Goal: Task Accomplishment & Management: Manage account settings

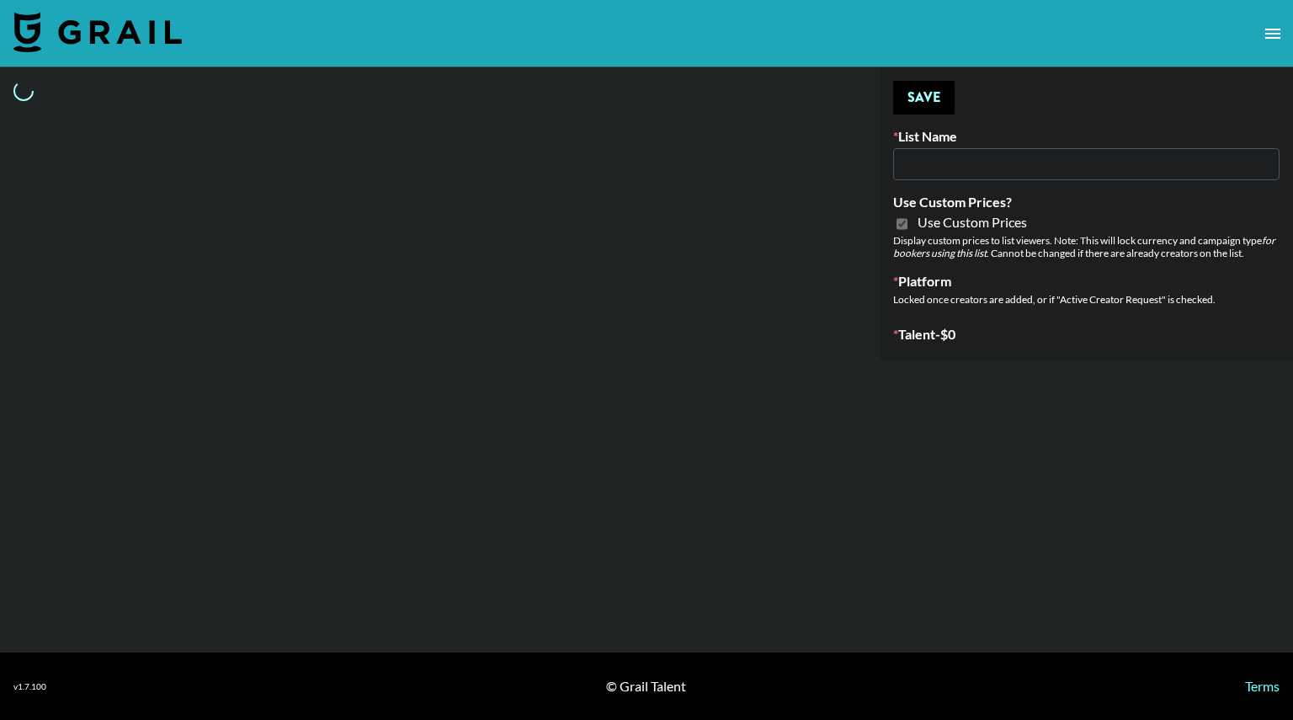
type input "Miniso Sep"
checkbox input "true"
select select "Brand"
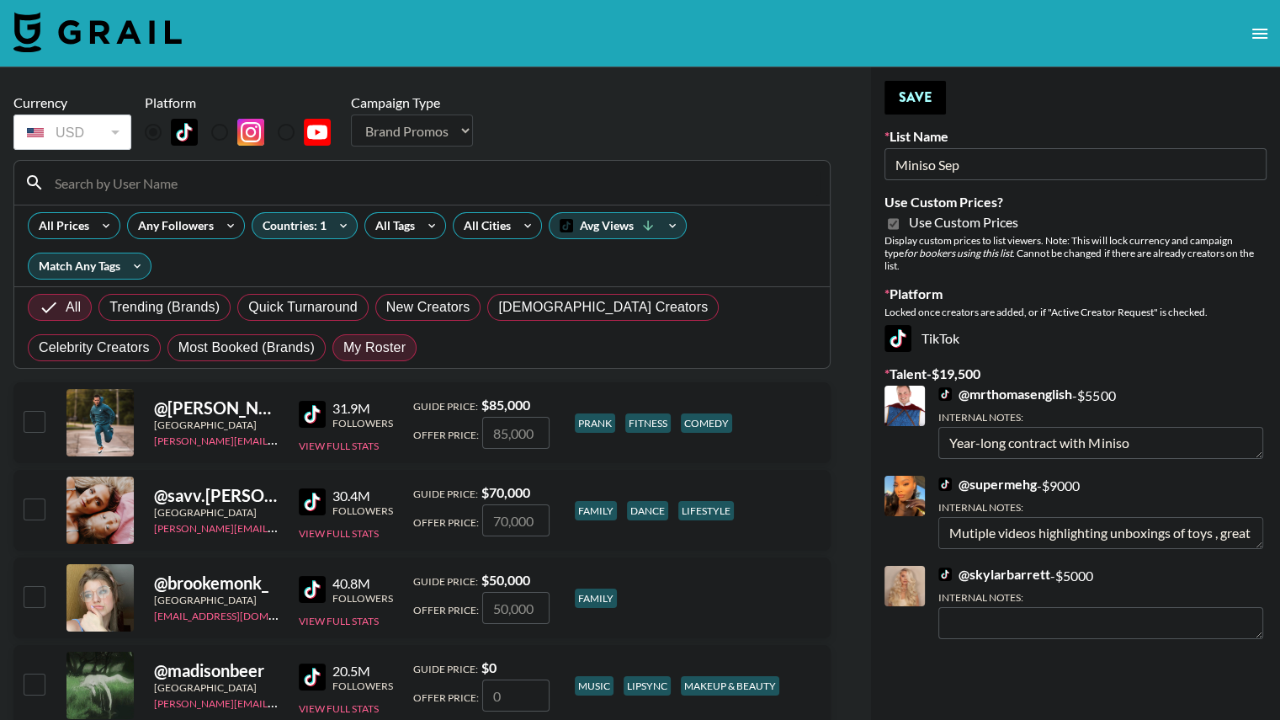
click at [343, 337] on span "My Roster" at bounding box center [374, 347] width 62 height 20
click at [343, 348] on input "My Roster" at bounding box center [343, 348] width 0 height 0
radio input "true"
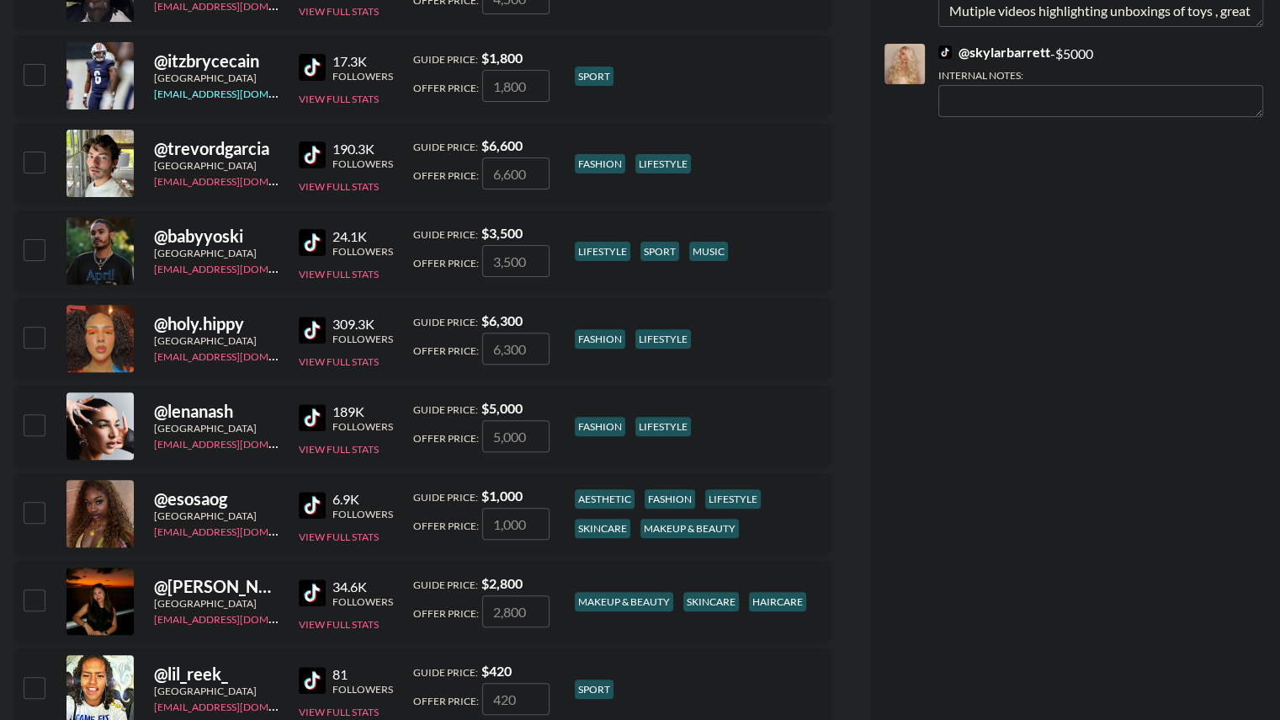
scroll to position [538, 0]
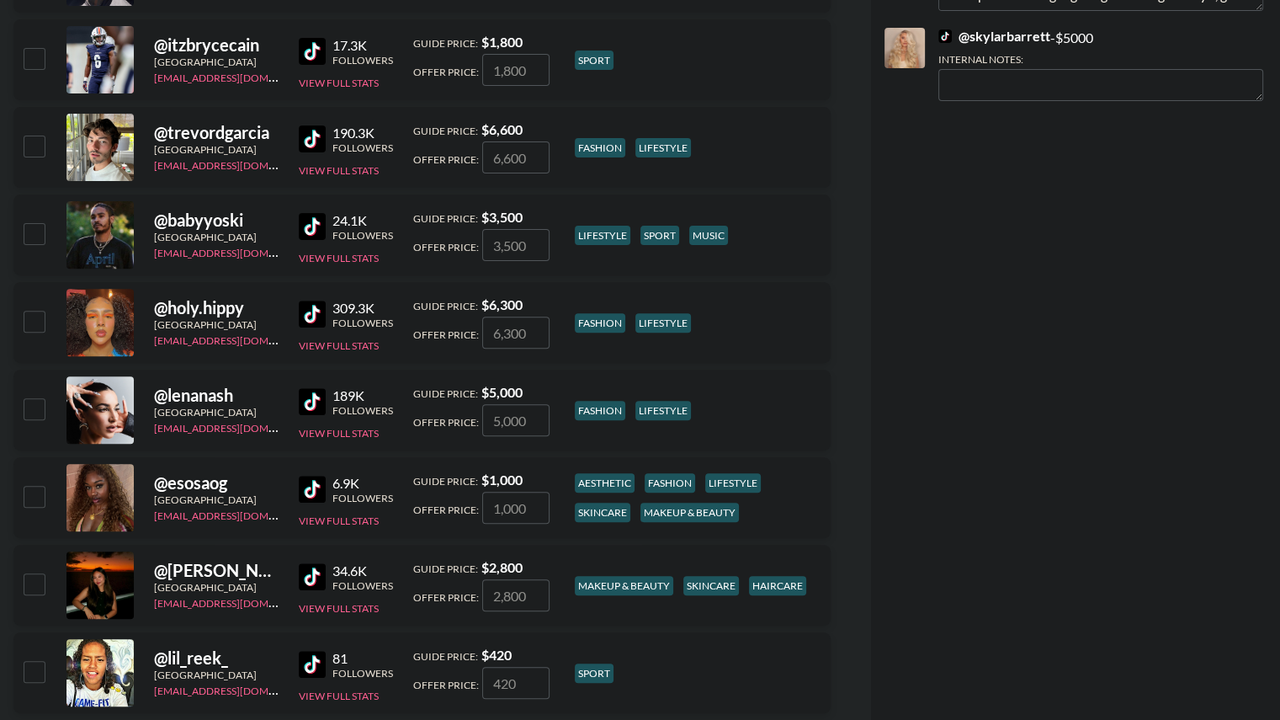
click at [29, 486] on input "checkbox" at bounding box center [34, 496] width 20 height 20
checkbox input "true"
type input "1000"
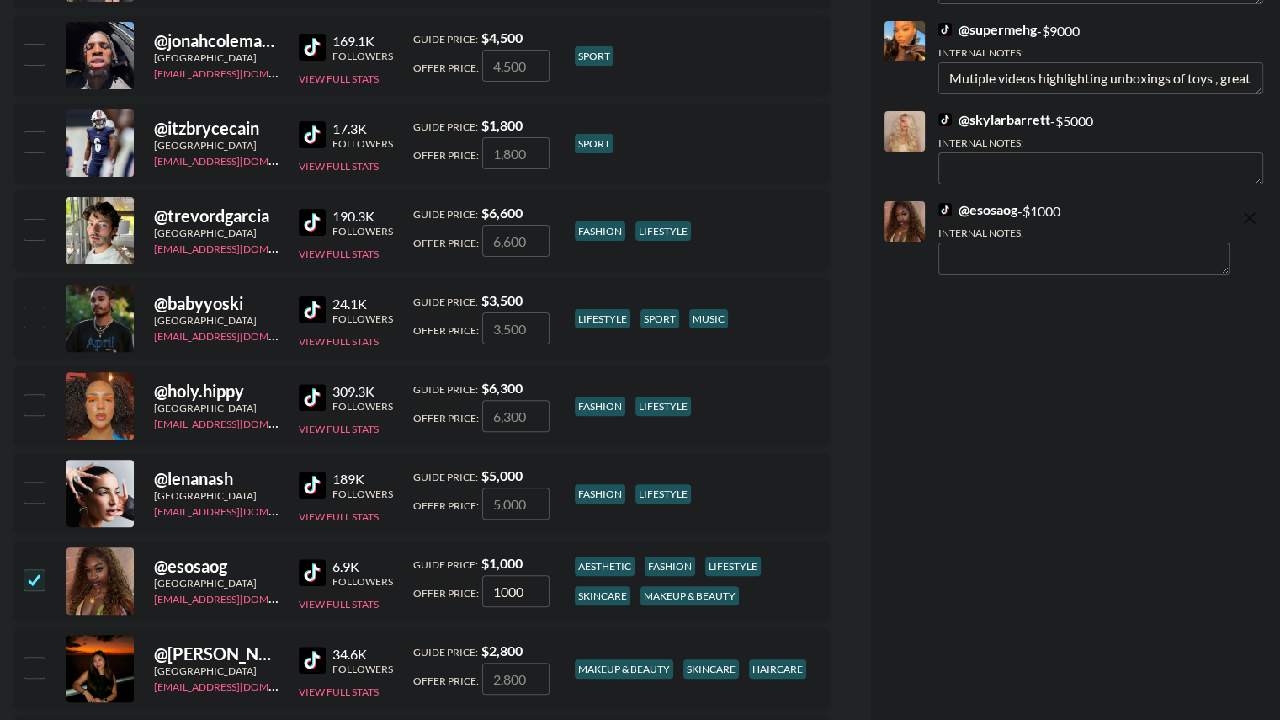
scroll to position [456, 0]
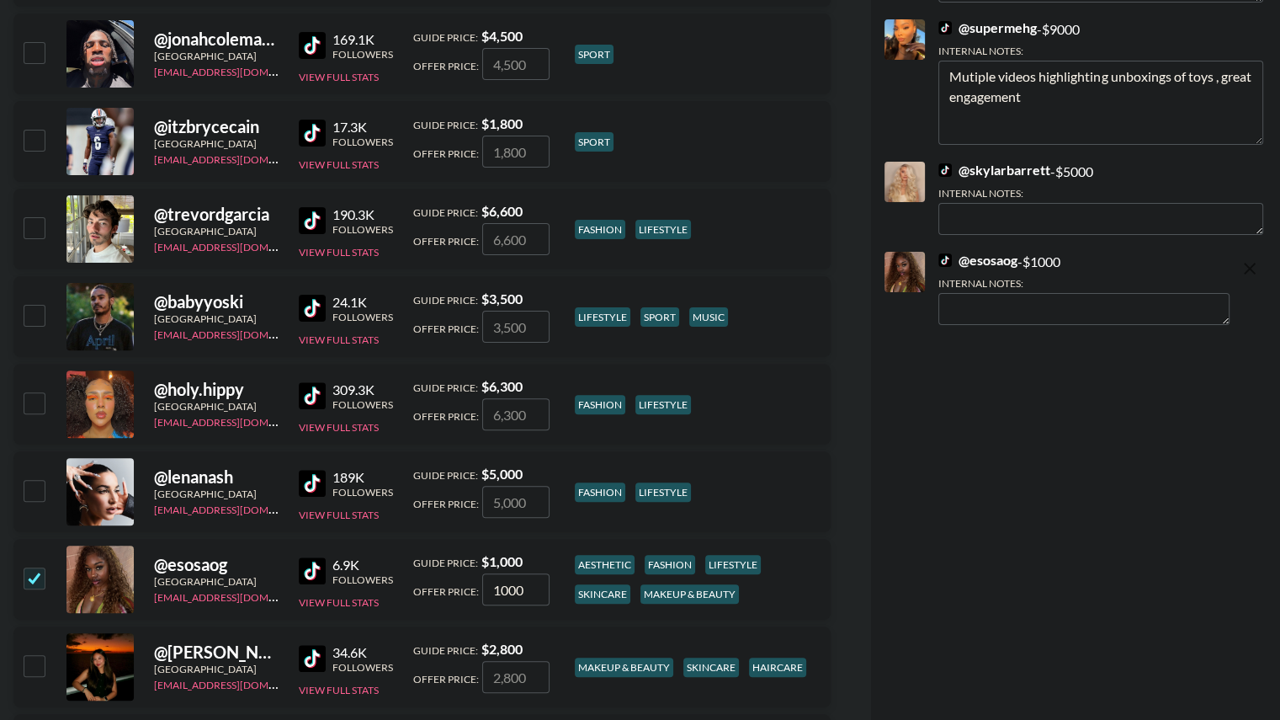
drag, startPoint x: 1262, startPoint y: 72, endPoint x: 1254, endPoint y: 124, distance: 51.9
click at [1254, 124] on textarea "Mutiple videos highlighting unboxings of toys , great engagement" at bounding box center [1100, 103] width 325 height 84
click at [502, 573] on input "1000" at bounding box center [515, 589] width 67 height 32
type input "4"
checkbox input "true"
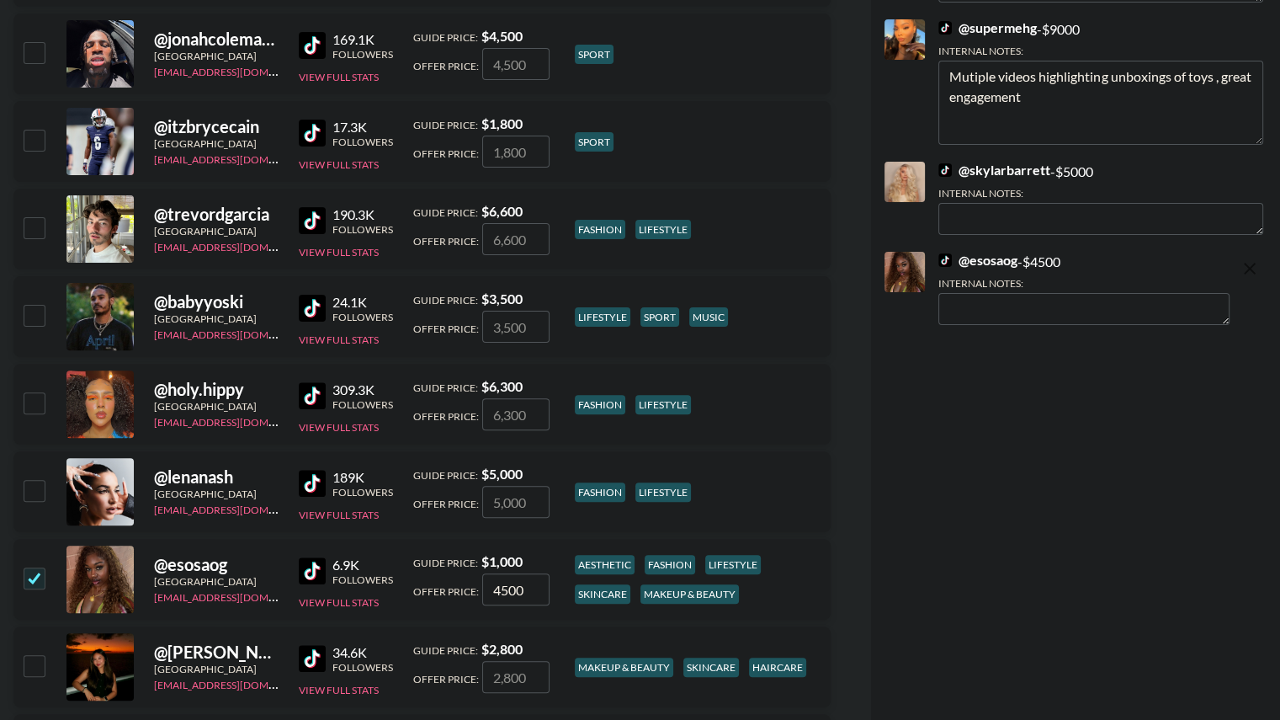
type input "4500"
click at [1051, 298] on textarea at bounding box center [1083, 309] width 291 height 32
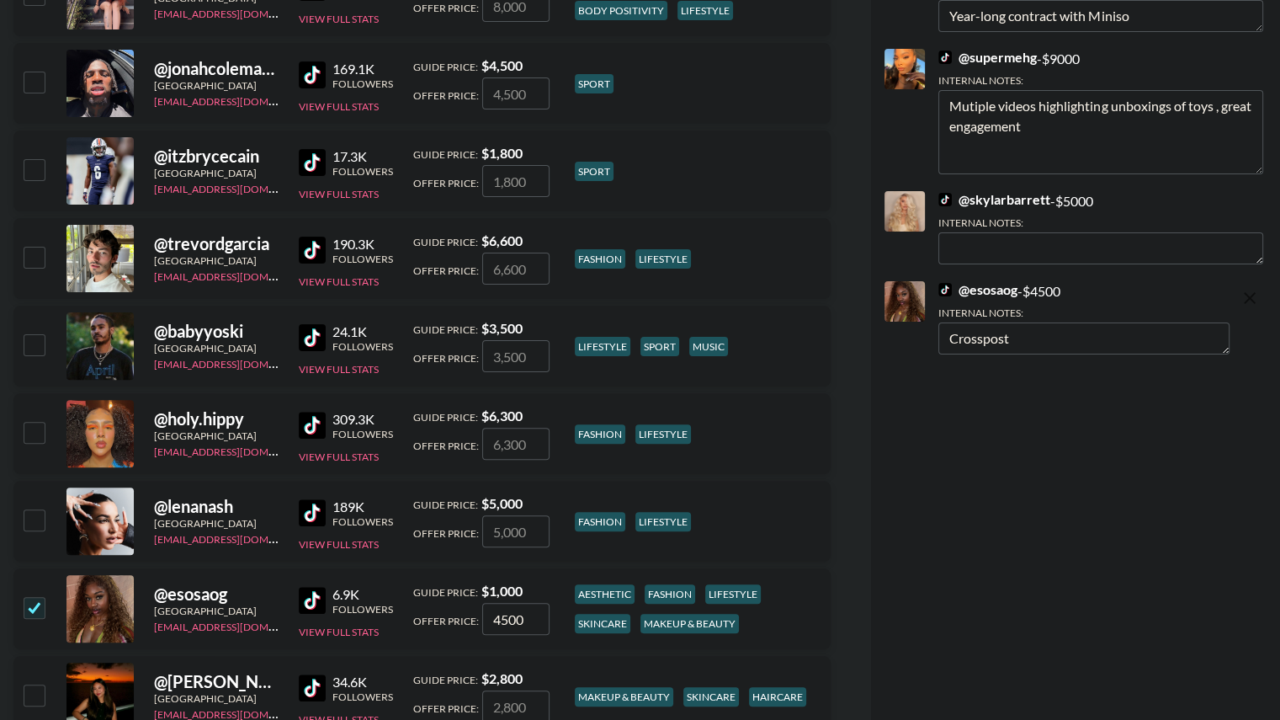
type textarea "Crosspost"
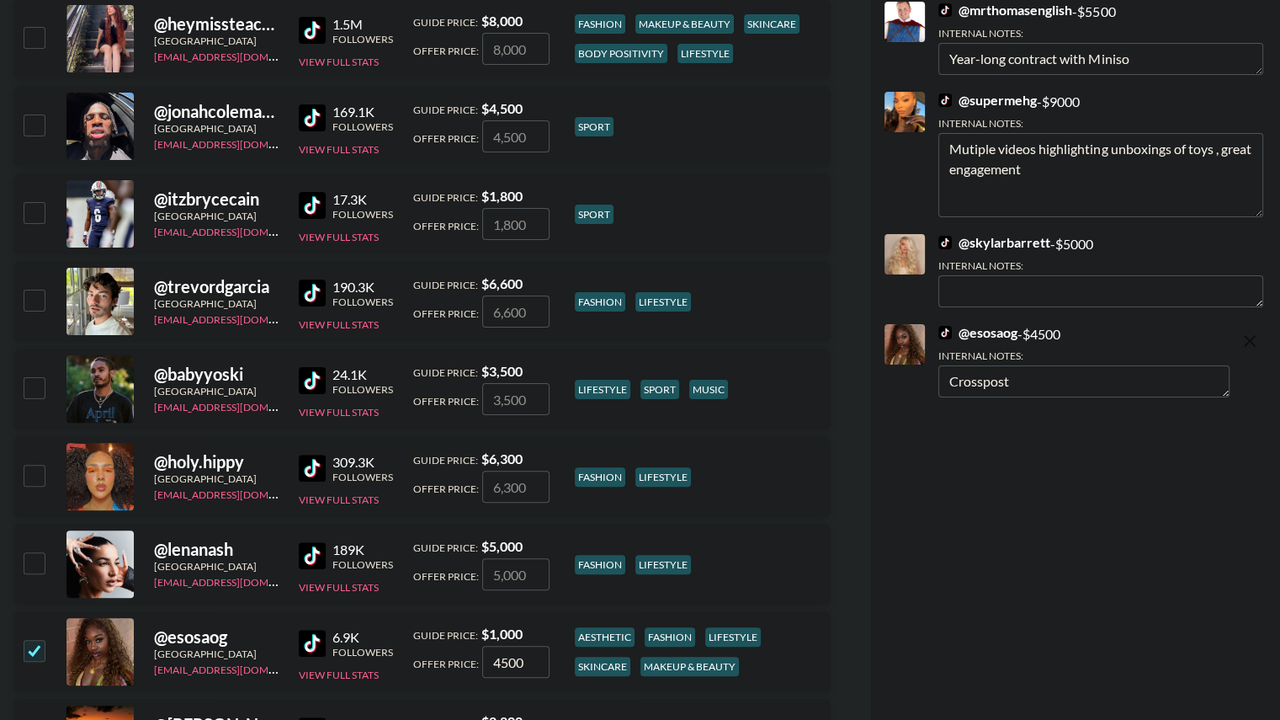
scroll to position [390, 0]
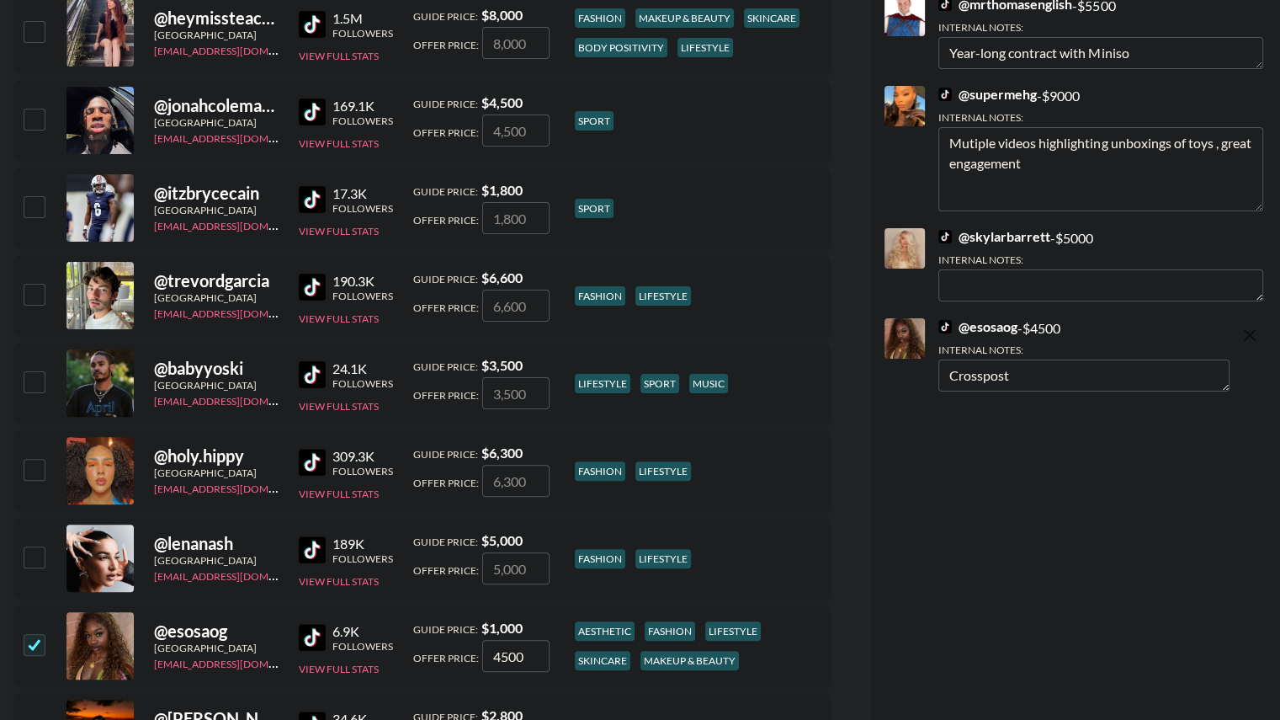
click at [497, 640] on input "4500" at bounding box center [515, 656] width 67 height 32
type input "500"
type input "5500"
click at [1008, 359] on textarea at bounding box center [1083, 375] width 291 height 32
paste textarea "https://instagram.com/esosaogbeborr"
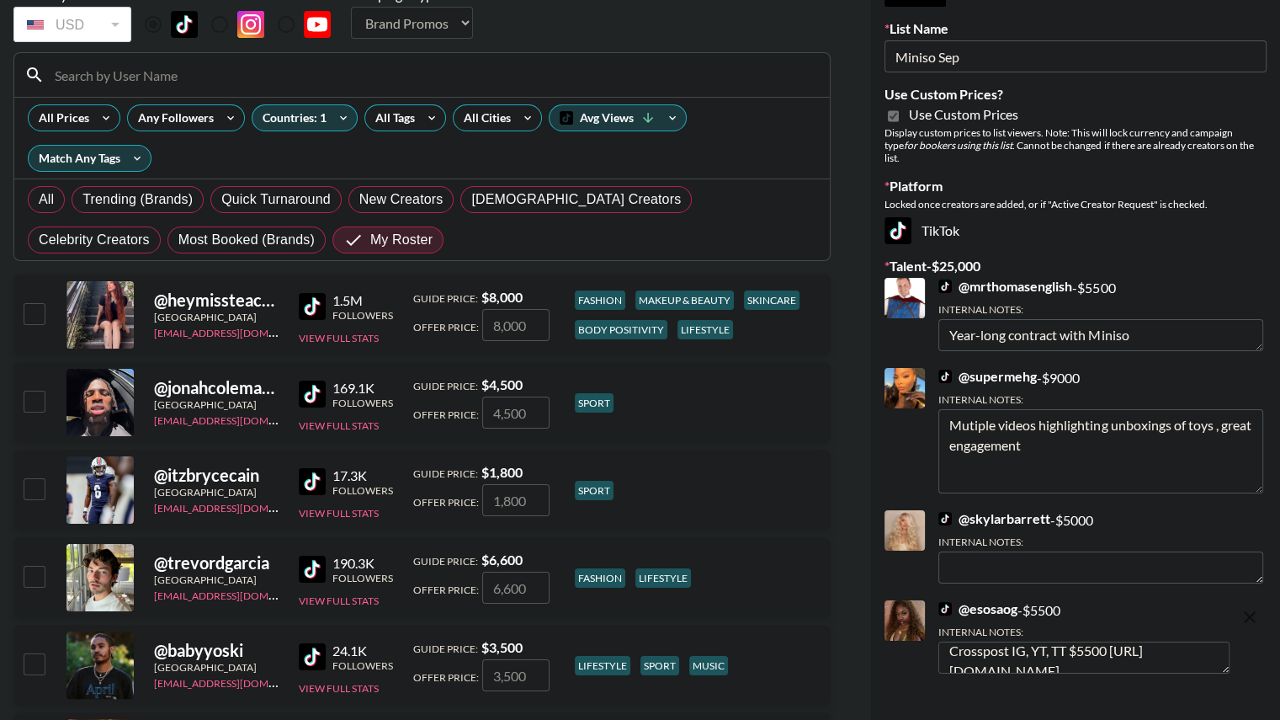
scroll to position [0, 0]
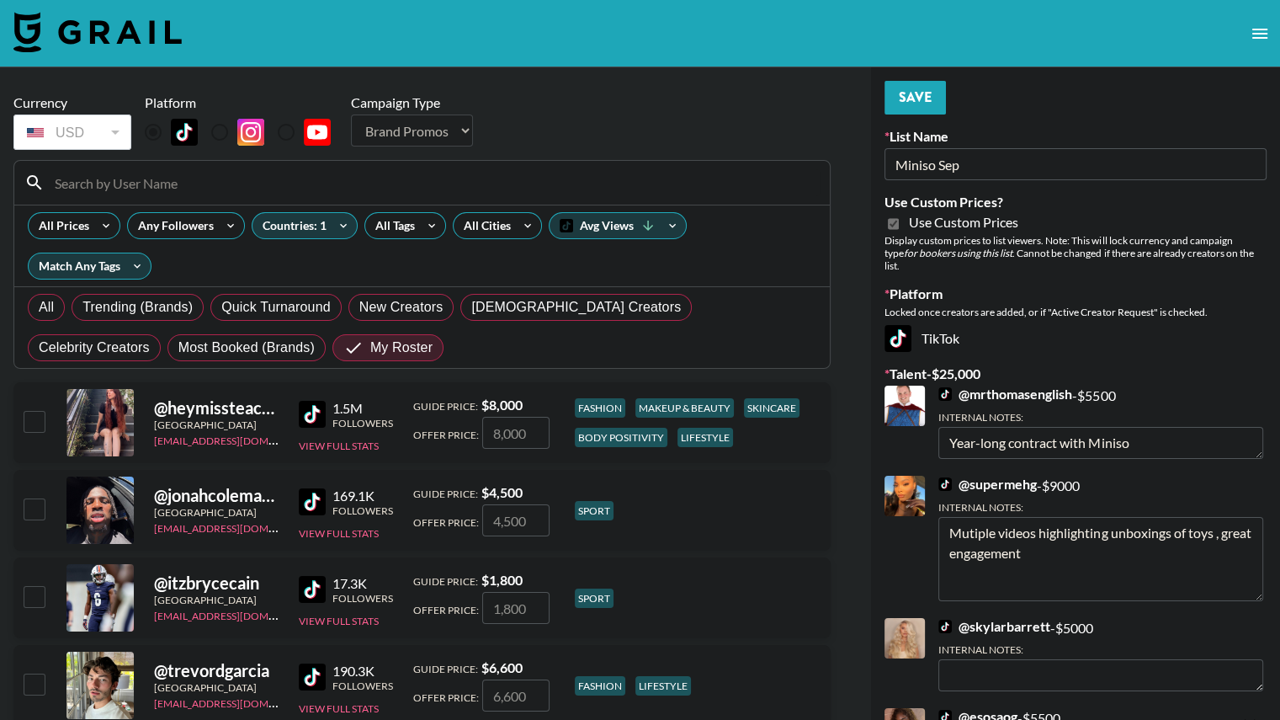
type textarea "Crosspost IG, YT, TT $5500 https://instagram.com/esosaogbeborr"
click at [905, 98] on button "Save" at bounding box center [915, 98] width 61 height 34
radio input "true"
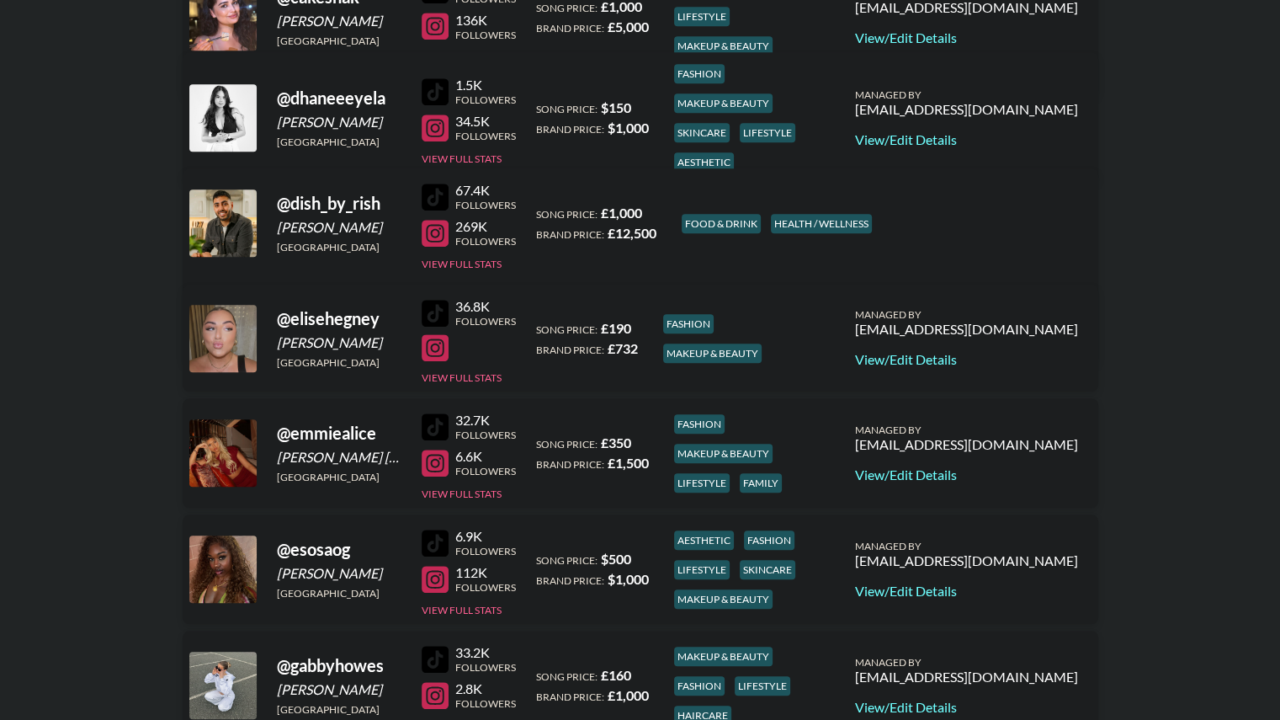
scroll to position [932, 0]
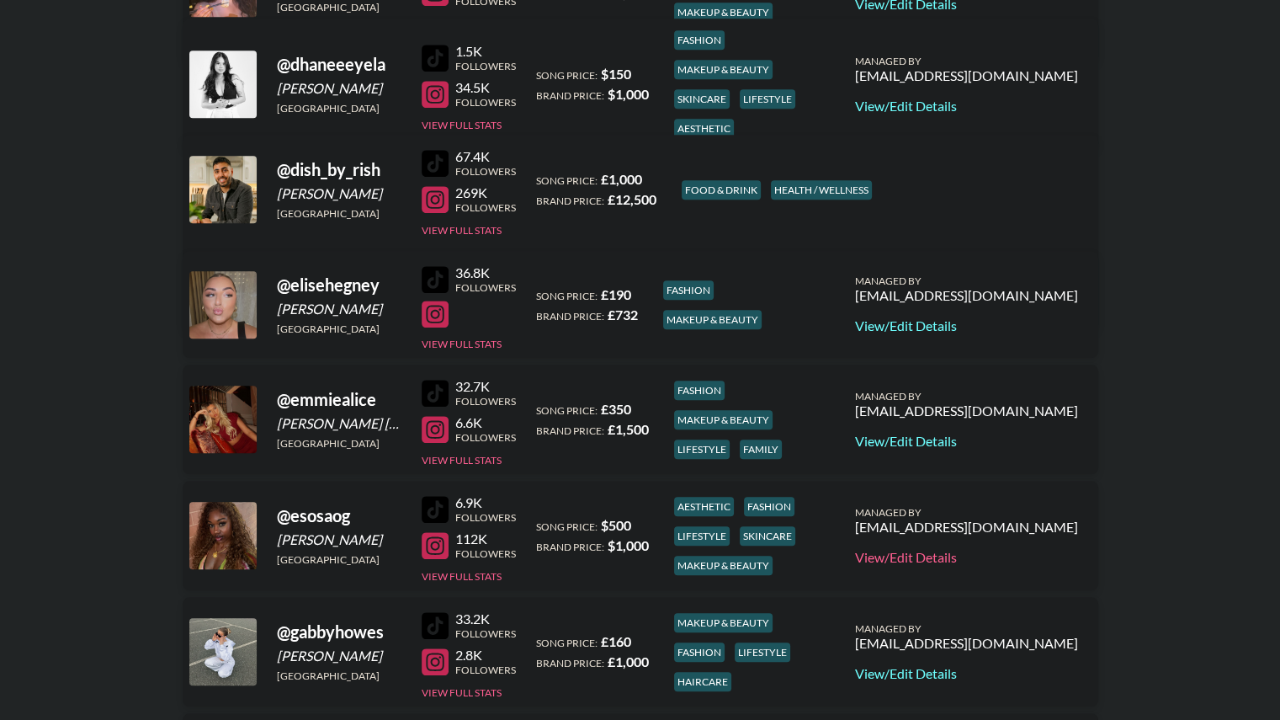
click at [996, 558] on link "View/Edit Details" at bounding box center [966, 557] width 223 height 17
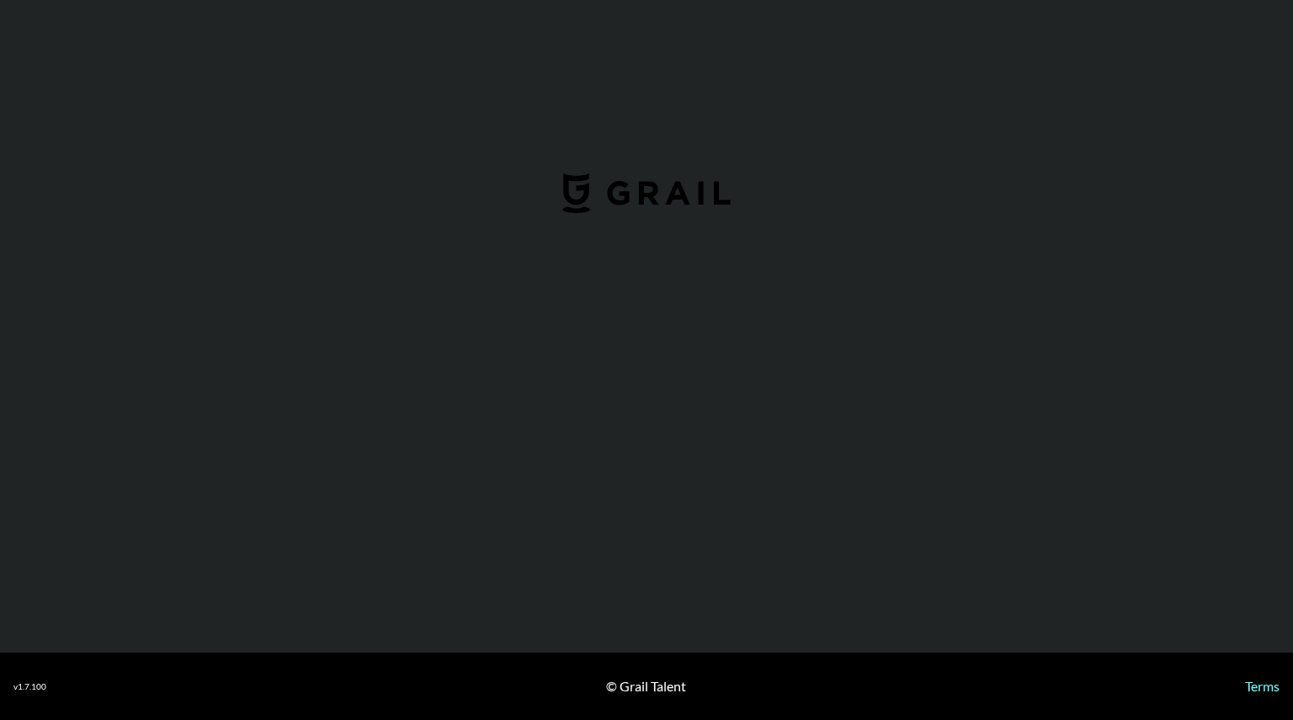
select select "USD"
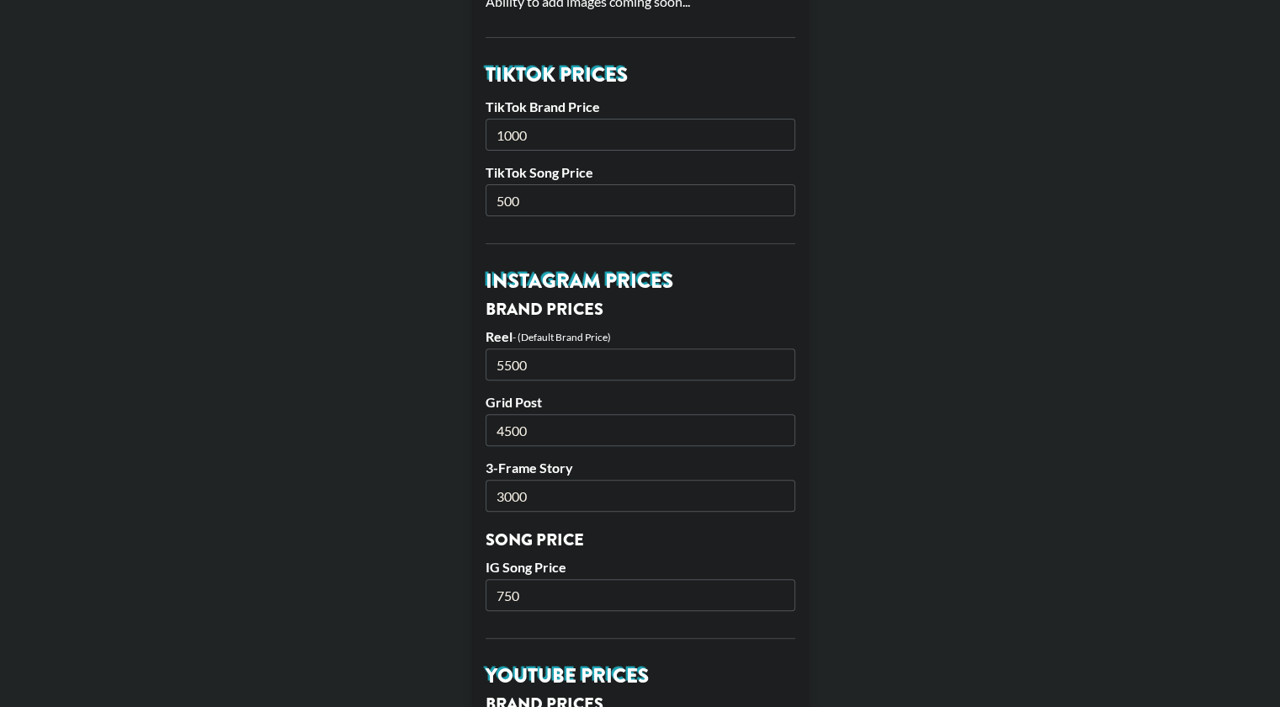
scroll to position [562, 0]
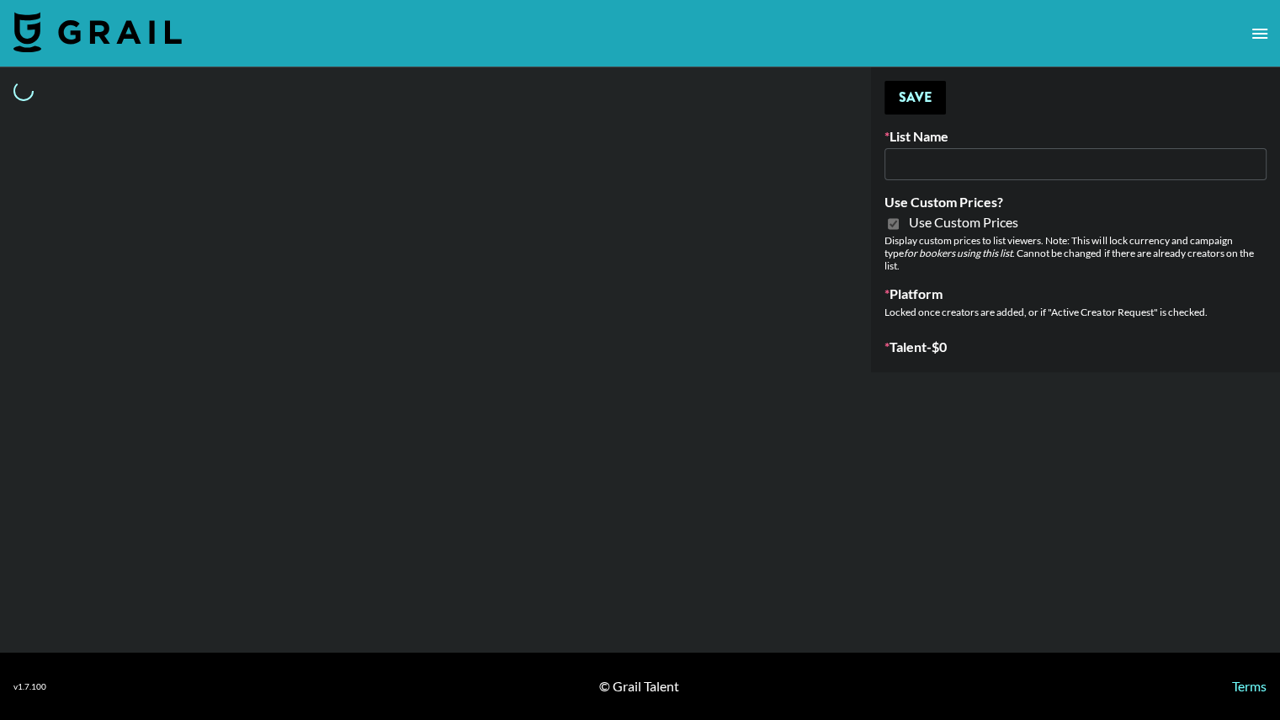
type input "Wavytalk (15th Sept)"
checkbox input "true"
select select "Brand"
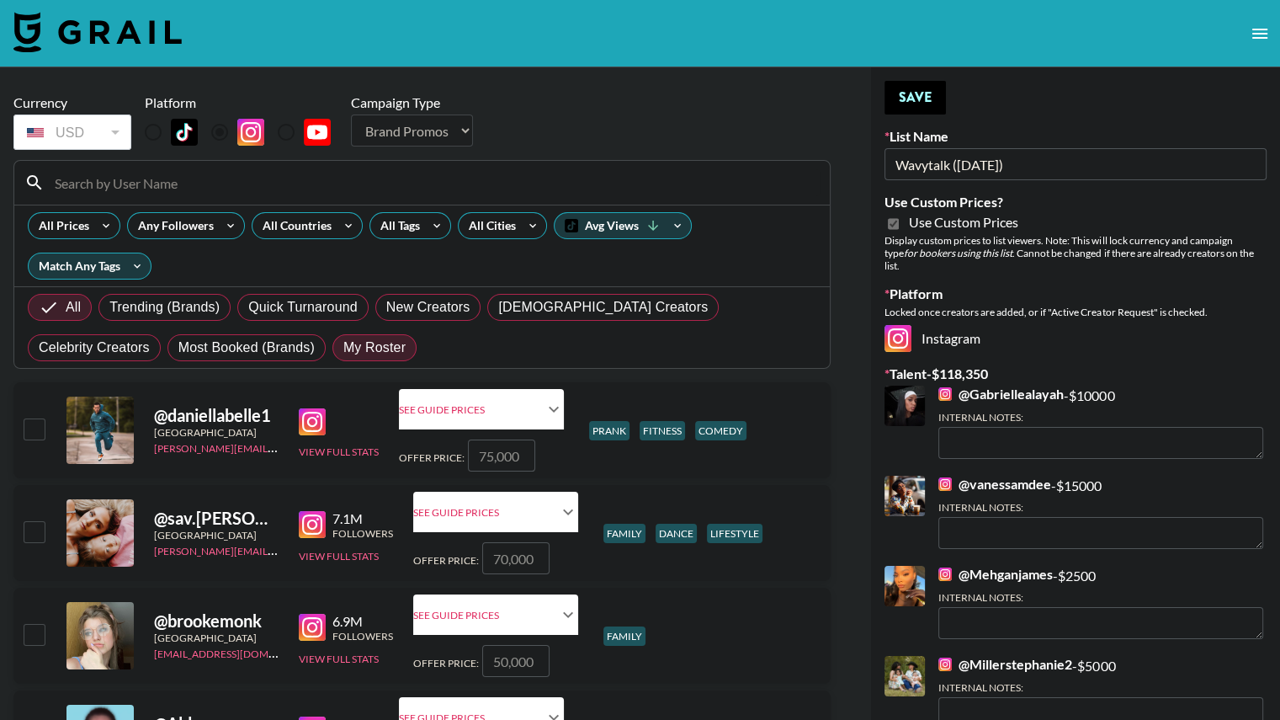
click at [343, 348] on span "My Roster" at bounding box center [374, 347] width 62 height 20
click at [343, 348] on input "My Roster" at bounding box center [343, 348] width 0 height 0
radio input "true"
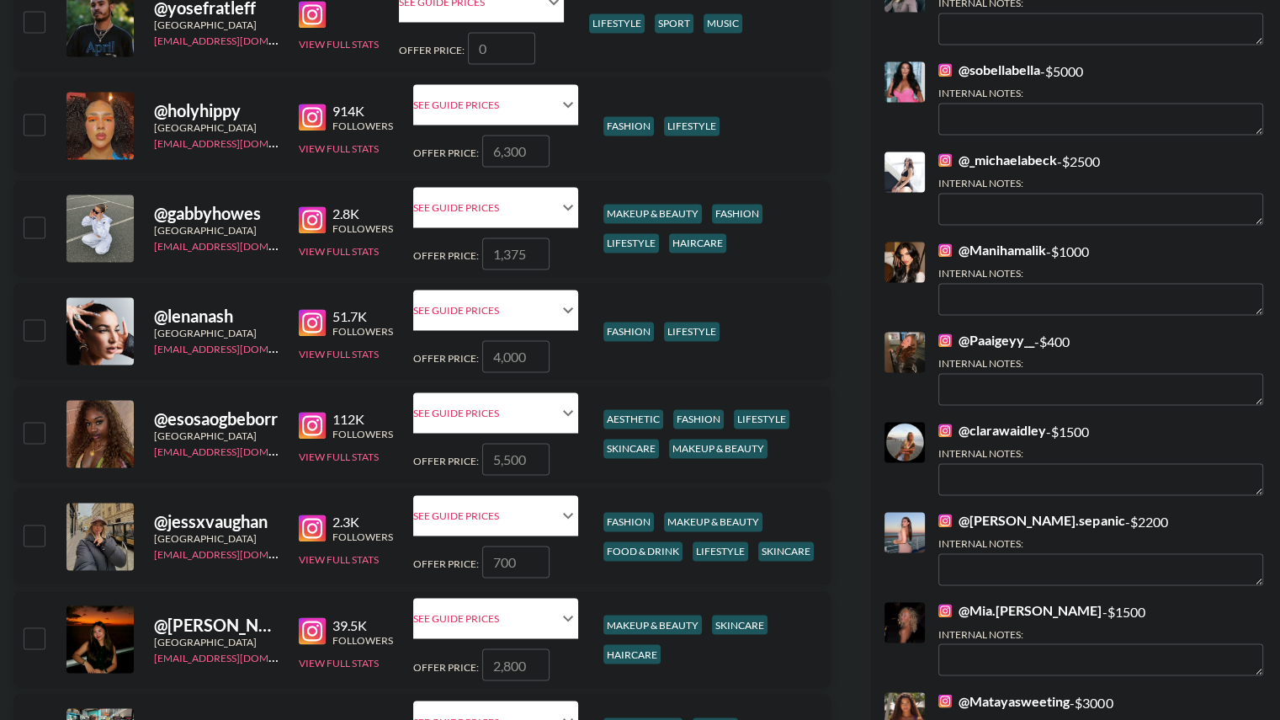
scroll to position [2578, 0]
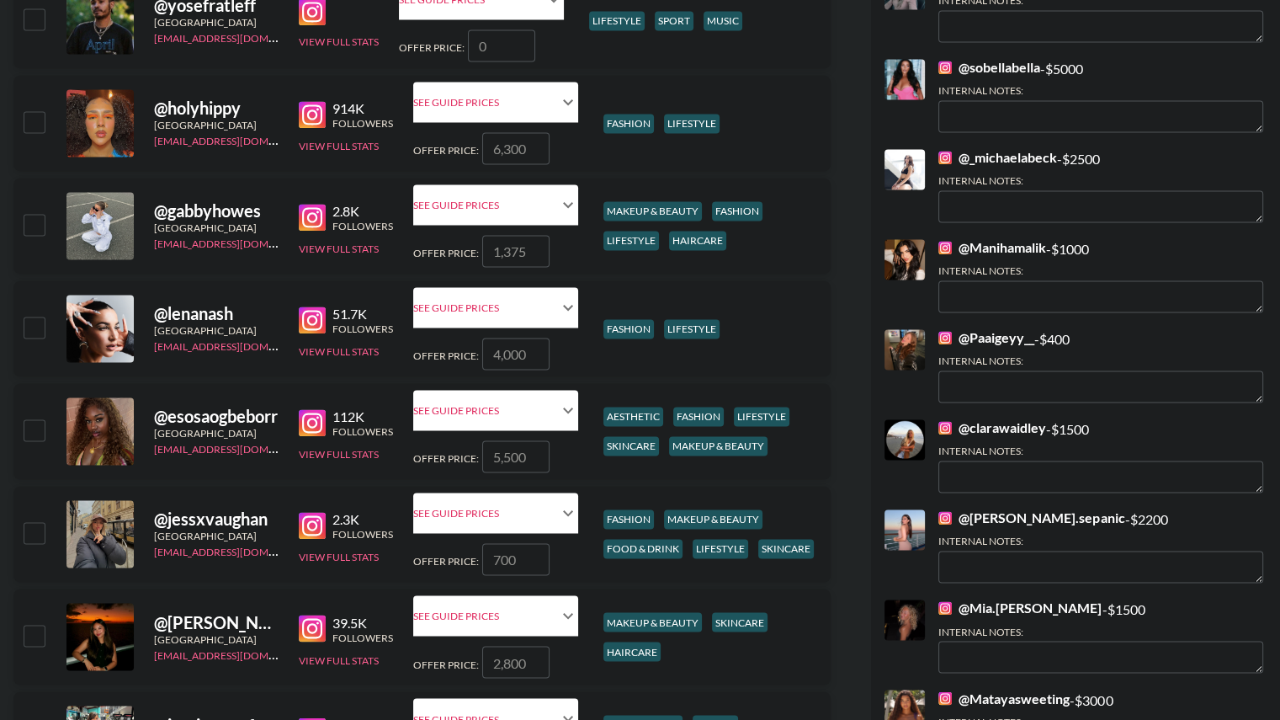
click at [30, 121] on input "checkbox" at bounding box center [34, 121] width 20 height 20
checkbox input "true"
type input "6300"
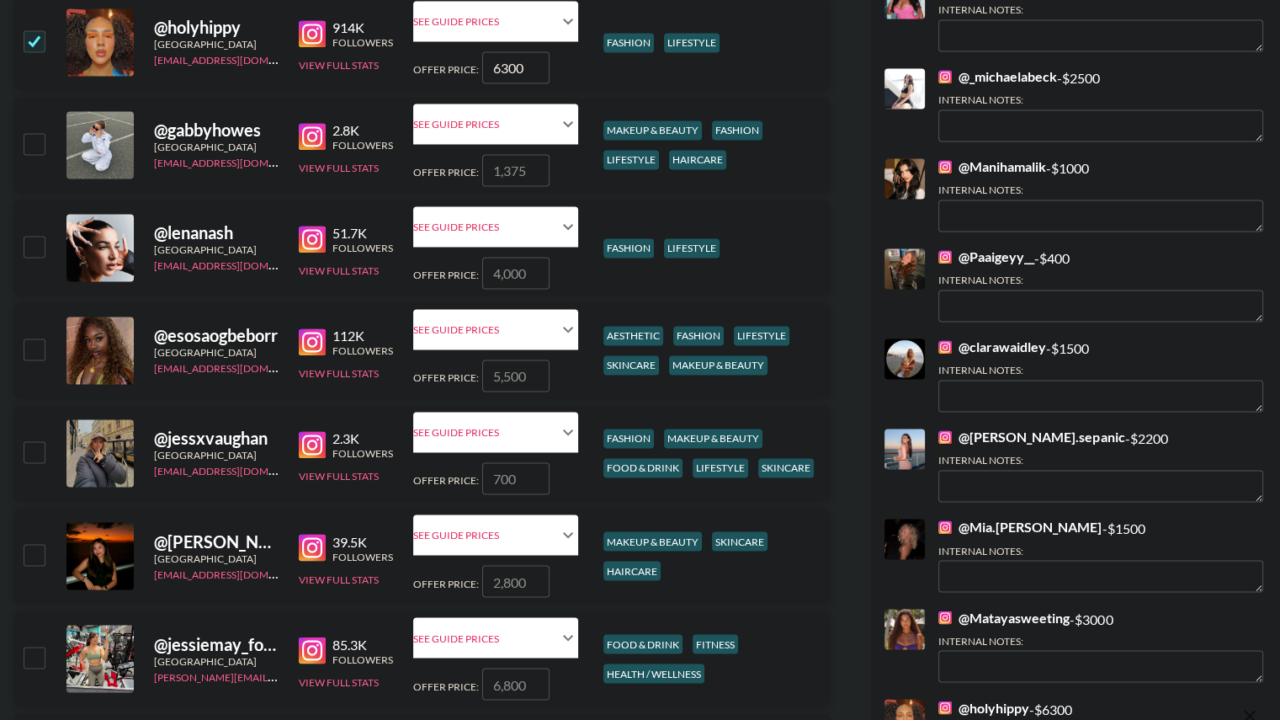
scroll to position [2663, 0]
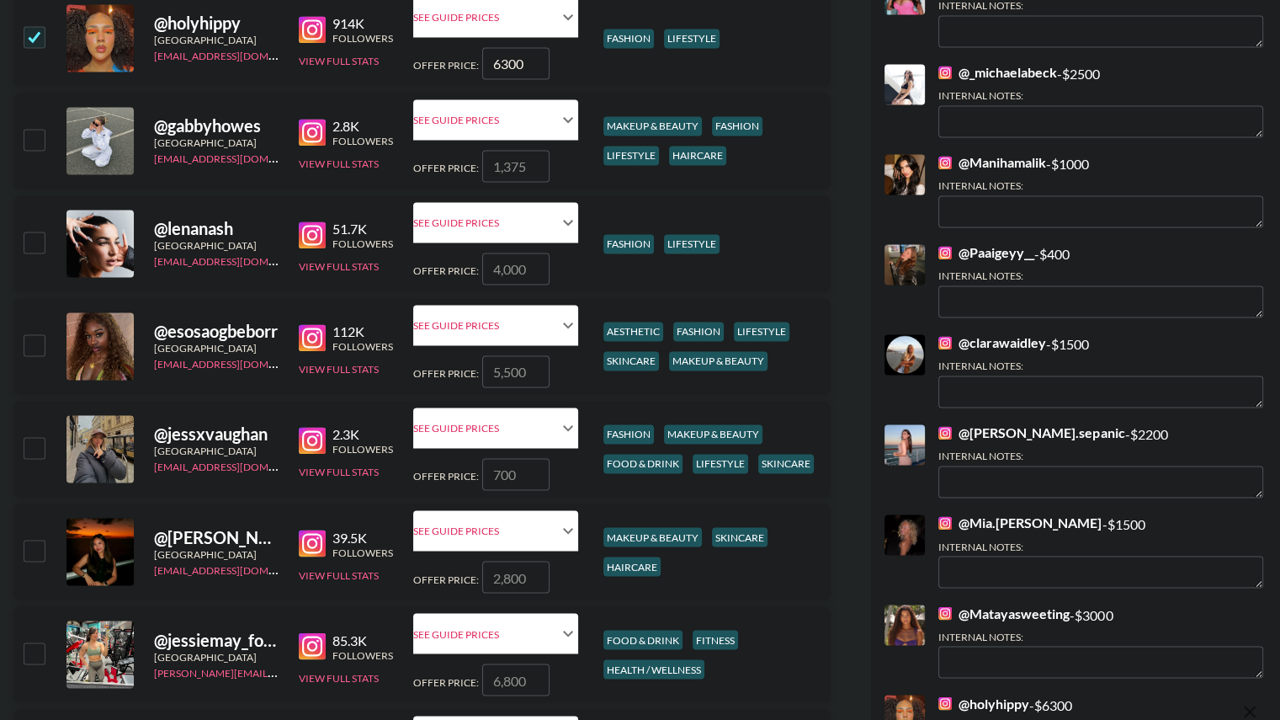
click at [34, 558] on input "checkbox" at bounding box center [34, 549] width 20 height 20
checkbox input "true"
type input "2800"
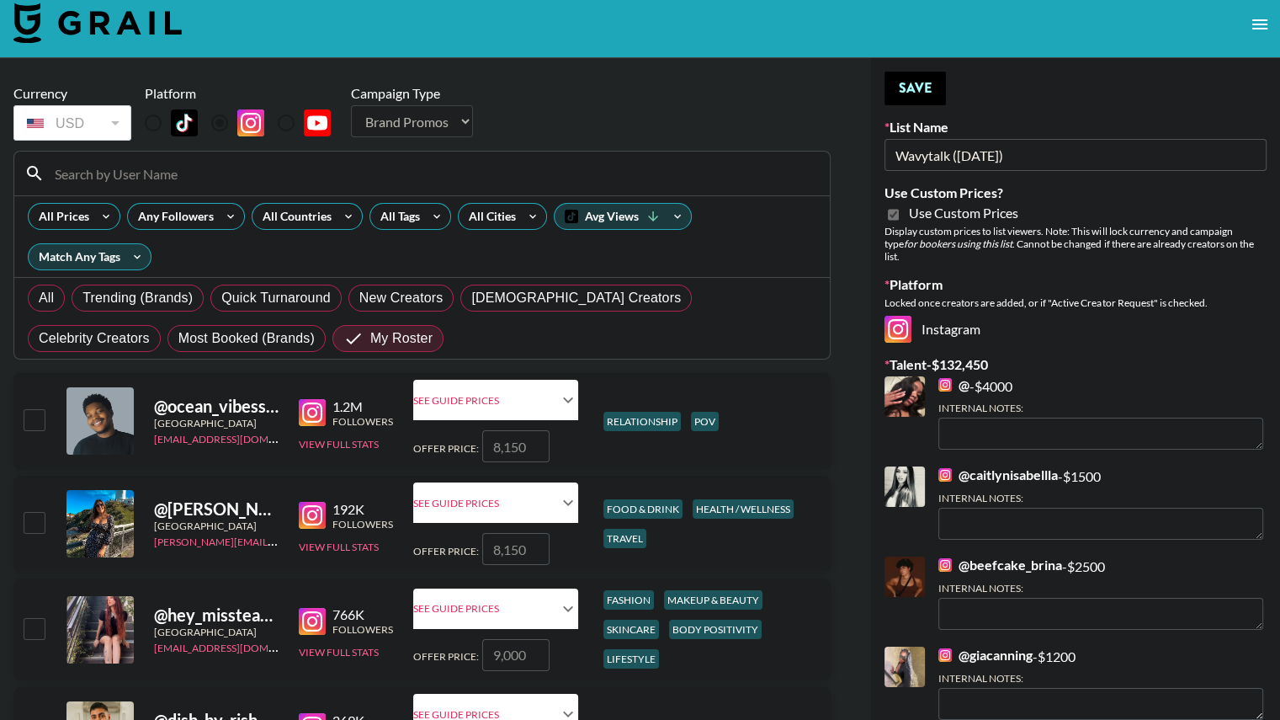
scroll to position [6, 0]
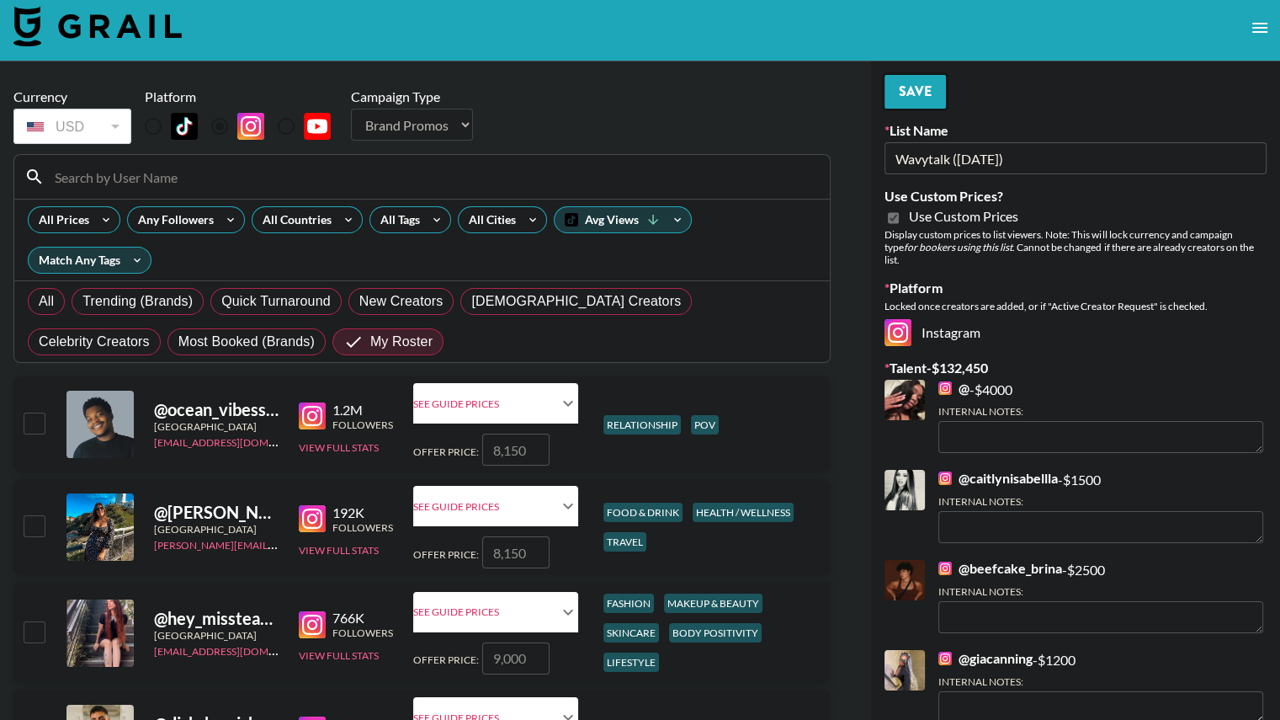
click at [914, 95] on button "Save" at bounding box center [915, 92] width 61 height 34
